Goal: Find specific page/section: Find specific page/section

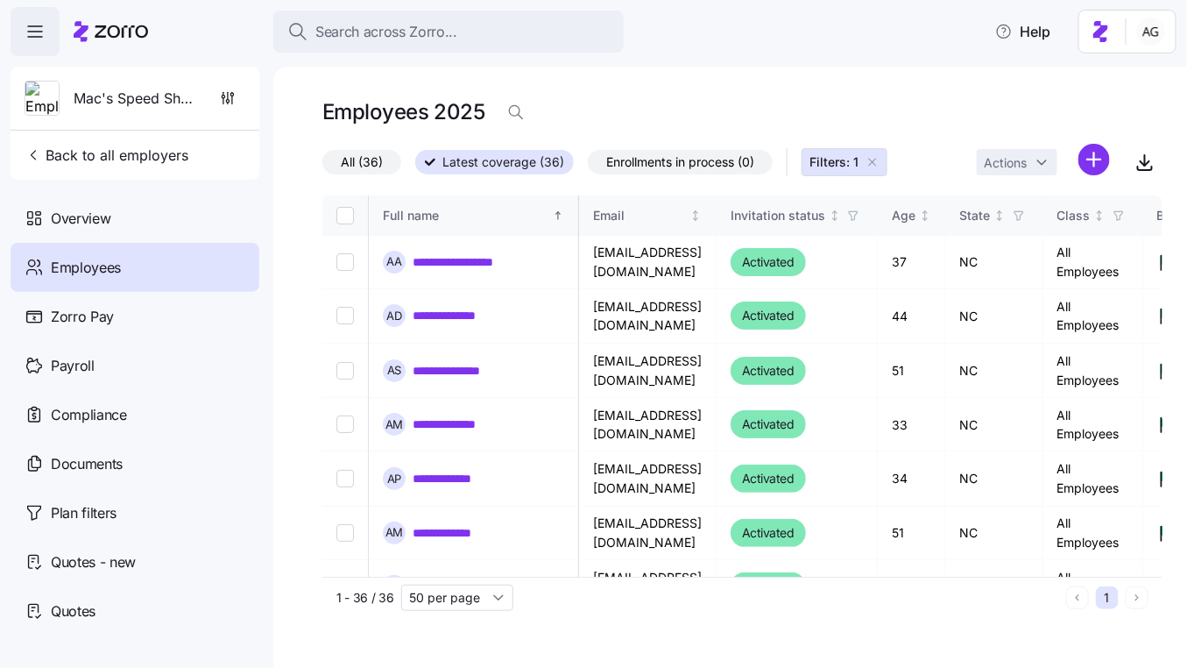
scroll to position [0, 3472]
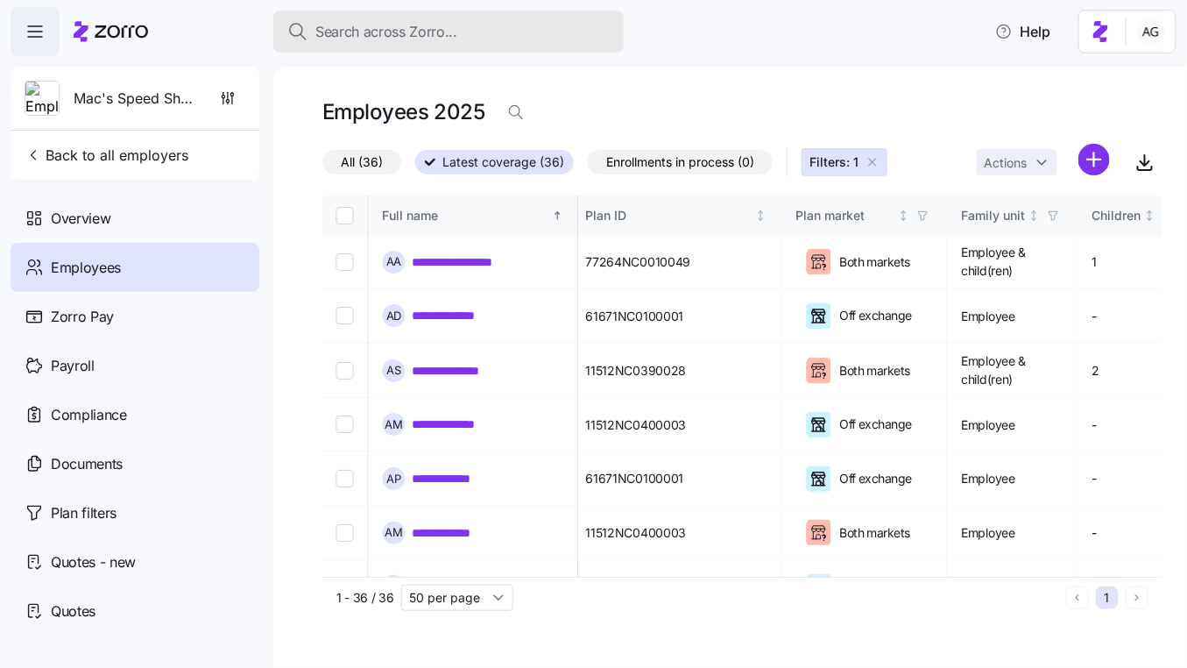
click at [461, 31] on div "Search across Zorro..." at bounding box center [448, 32] width 322 height 22
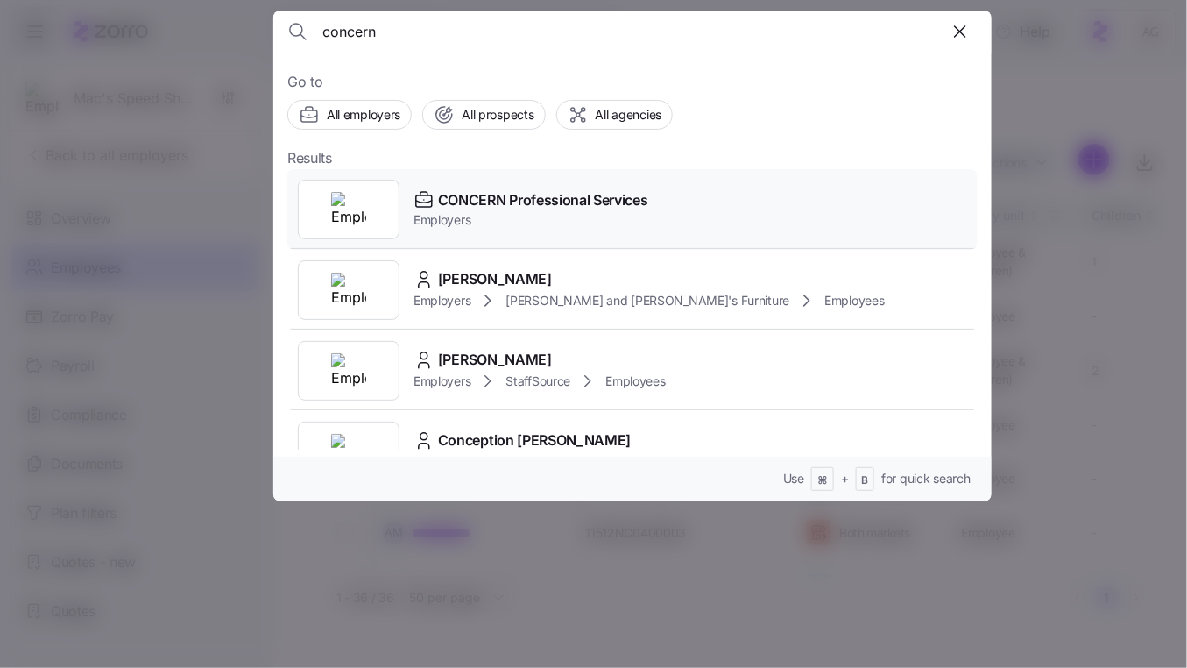
type input "concern"
click at [458, 195] on span "CONCERN Professional Services" at bounding box center [543, 200] width 210 height 22
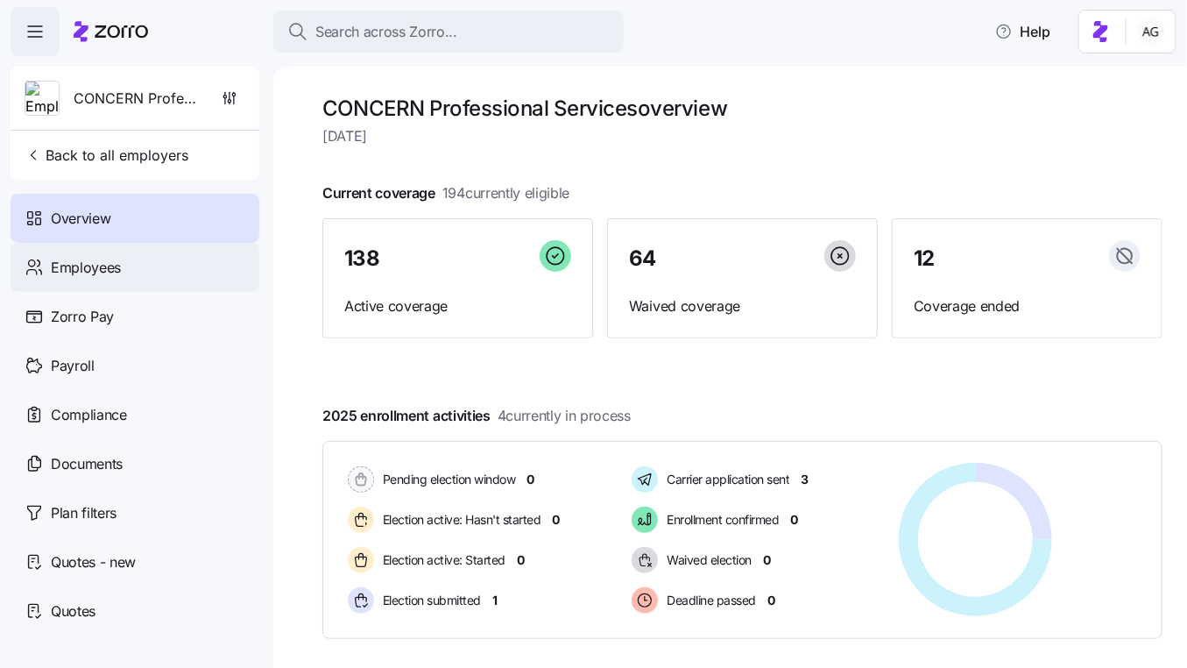
click at [123, 271] on div "Employees" at bounding box center [135, 267] width 249 height 49
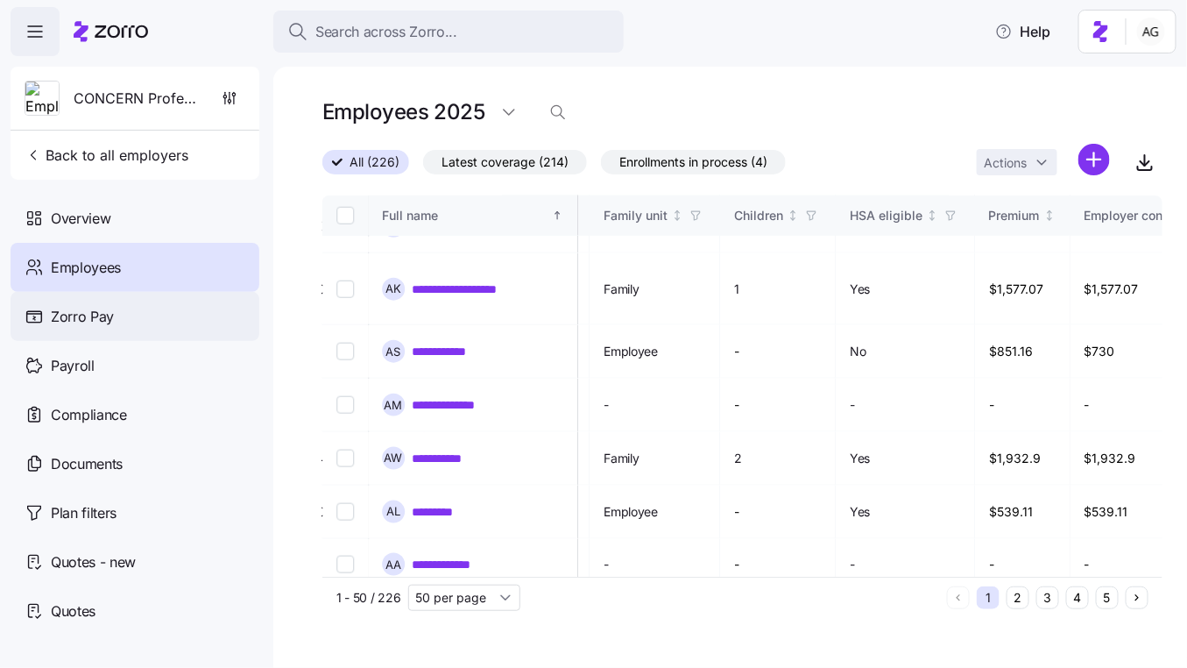
scroll to position [588, 3848]
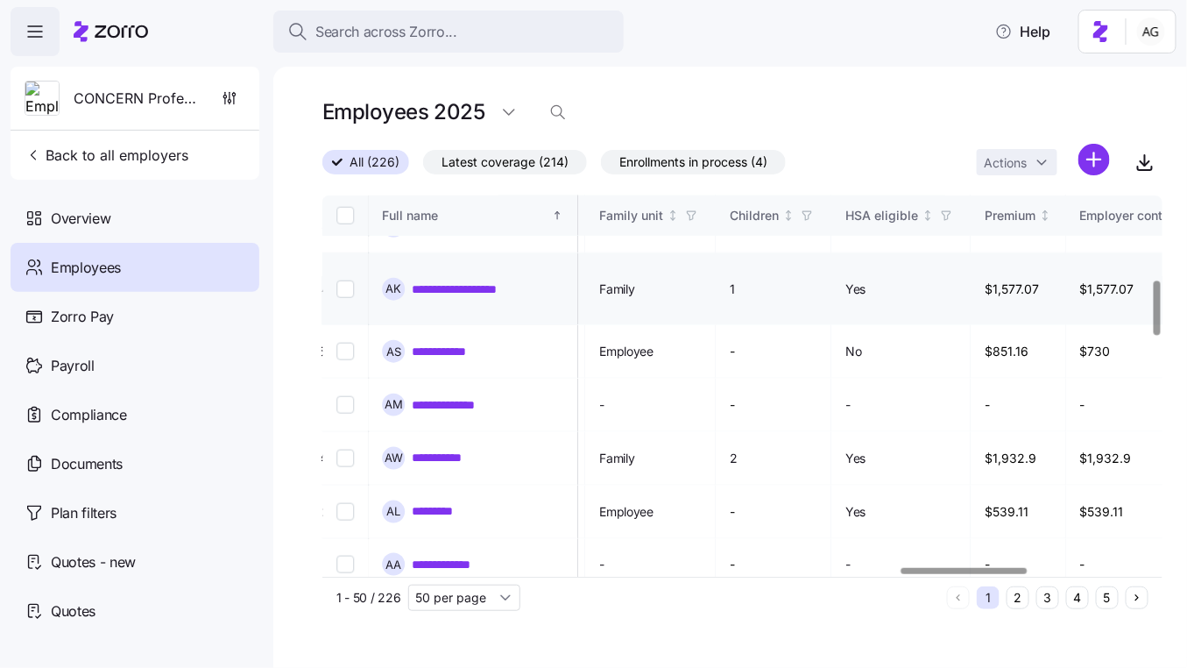
click at [344, 280] on input "Select record 12" at bounding box center [345, 289] width 18 height 18
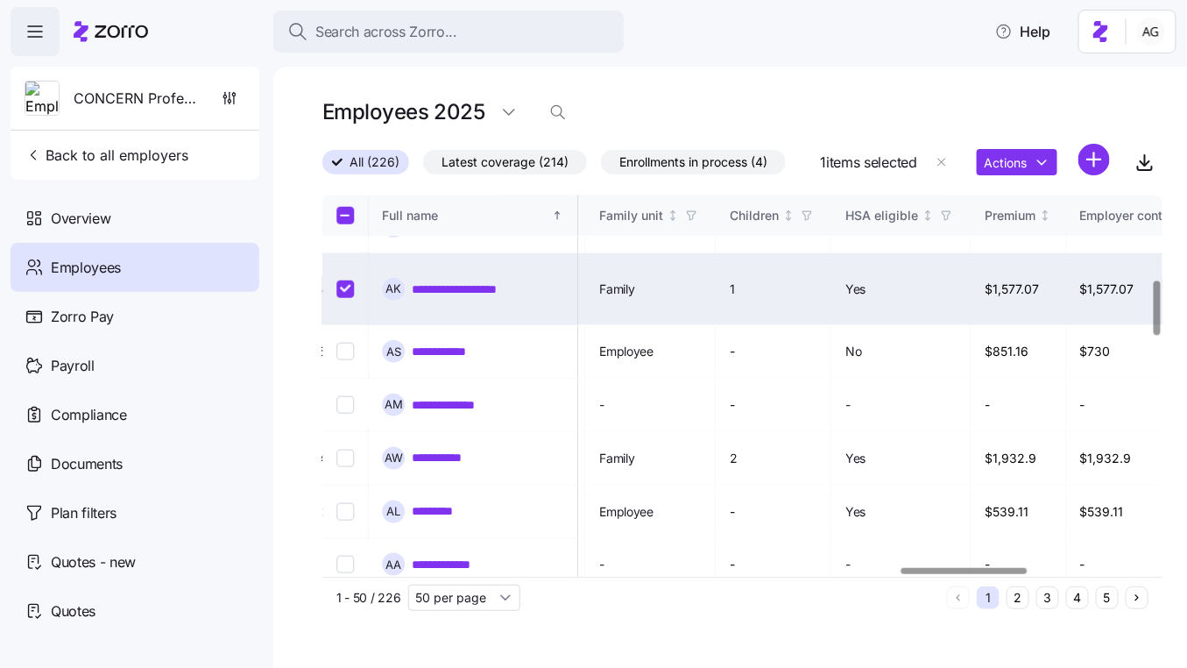
click at [347, 280] on input "Select record 12" at bounding box center [345, 289] width 18 height 18
checkbox input "false"
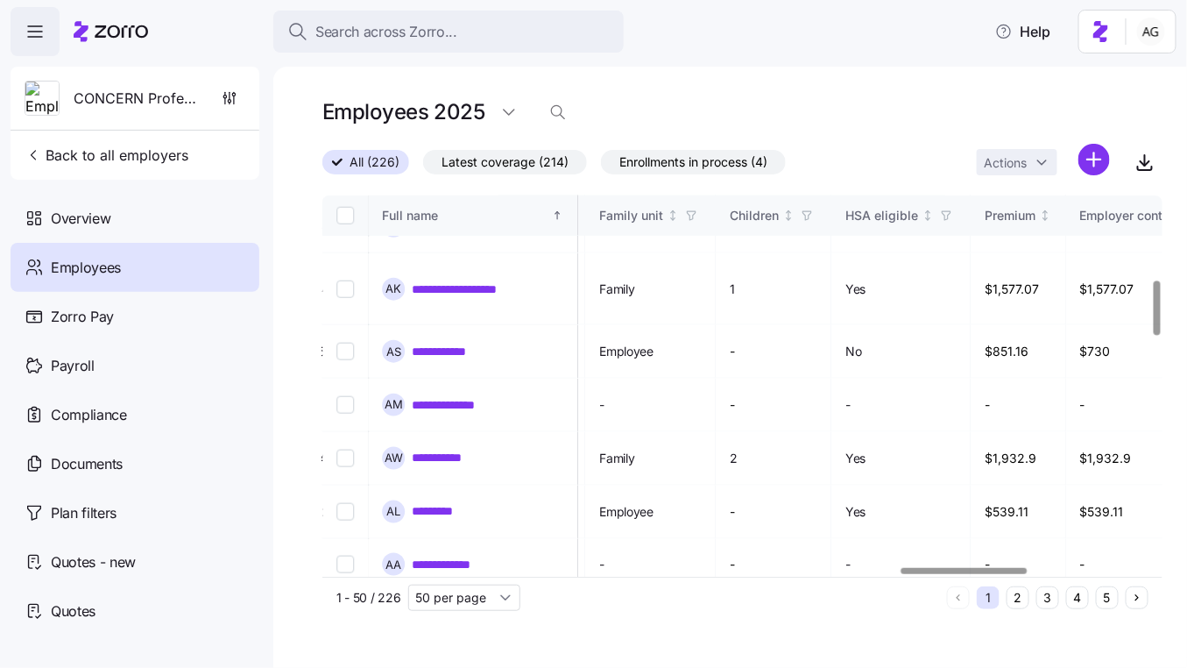
click at [110, 32] on icon at bounding box center [111, 31] width 74 height 21
